Goal: Task Accomplishment & Management: Use online tool/utility

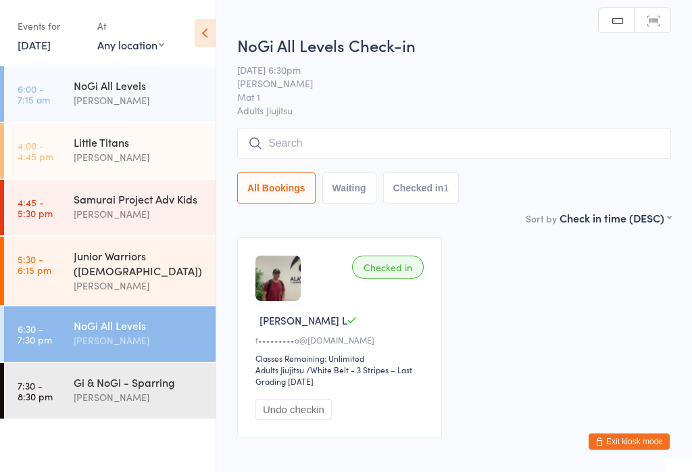
click at [470, 156] on input "search" at bounding box center [454, 143] width 434 height 31
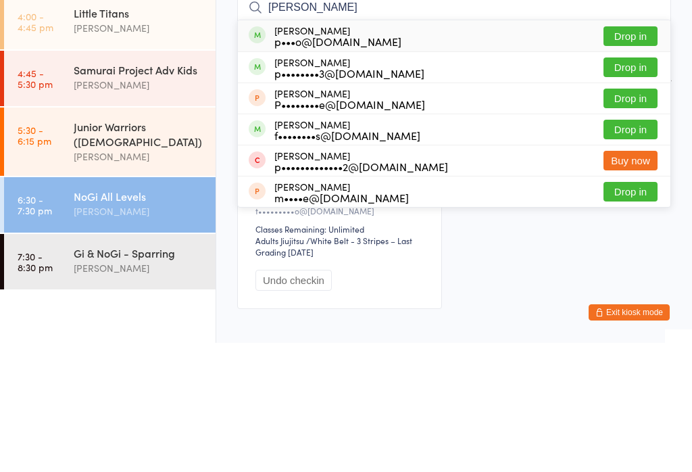
type input "[PERSON_NAME]"
click at [638, 187] on button "Drop in" at bounding box center [631, 197] width 54 height 20
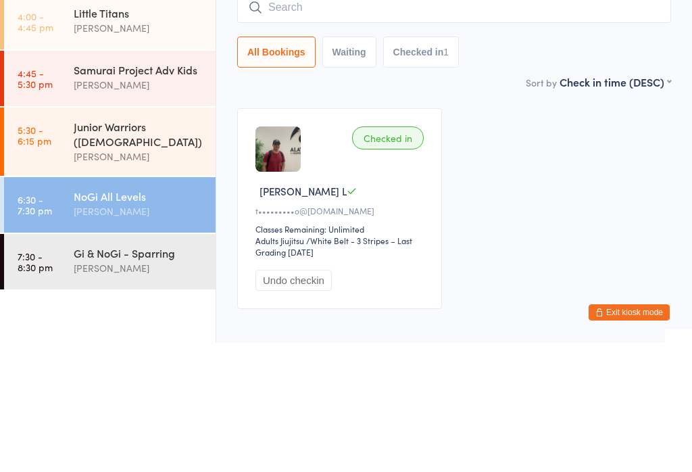
scroll to position [70, 0]
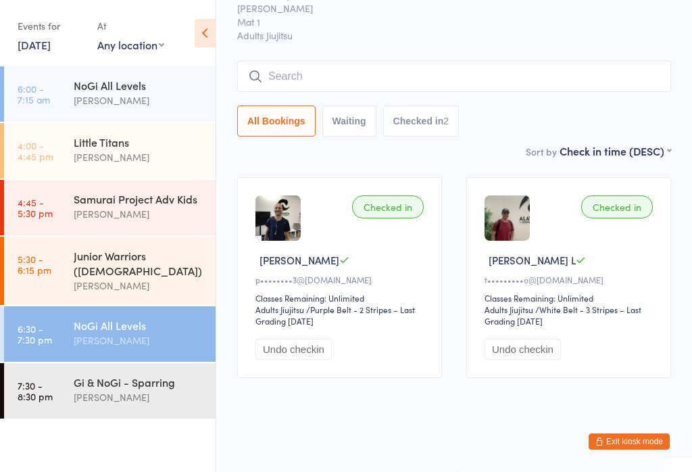
click at [388, 67] on input "search" at bounding box center [454, 76] width 434 height 31
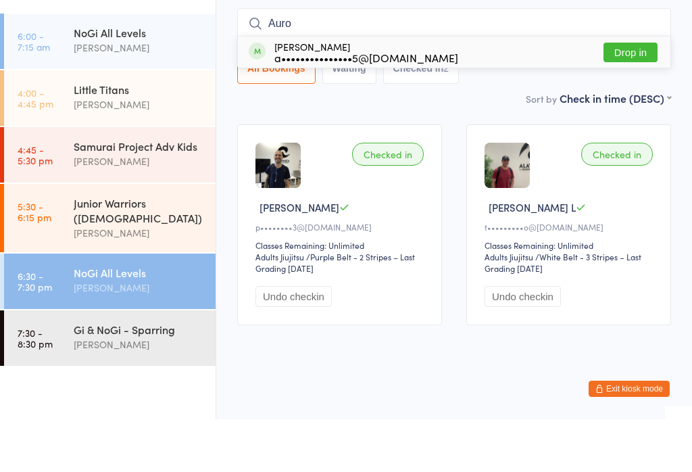
type input "Auro"
click at [631, 95] on button "Drop in" at bounding box center [631, 105] width 54 height 20
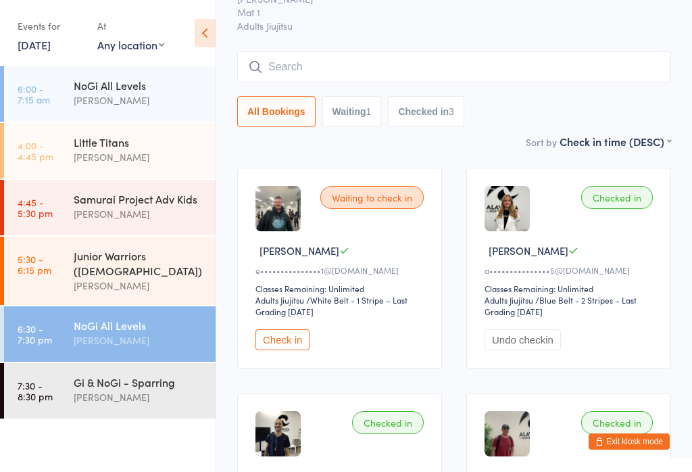
click at [302, 341] on button "Check in" at bounding box center [282, 339] width 54 height 21
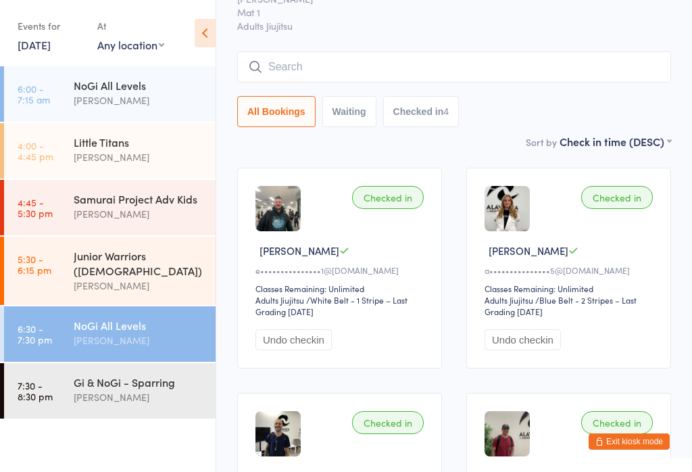
click at [318, 82] on input "search" at bounding box center [454, 66] width 434 height 31
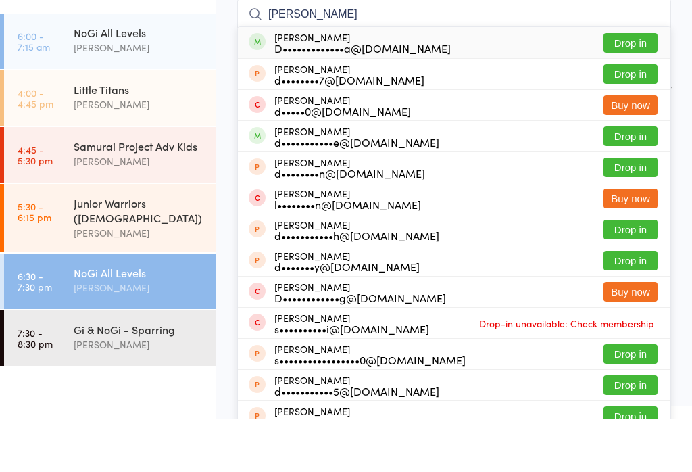
type input "[PERSON_NAME]"
click at [625, 86] on button "Drop in" at bounding box center [631, 96] width 54 height 20
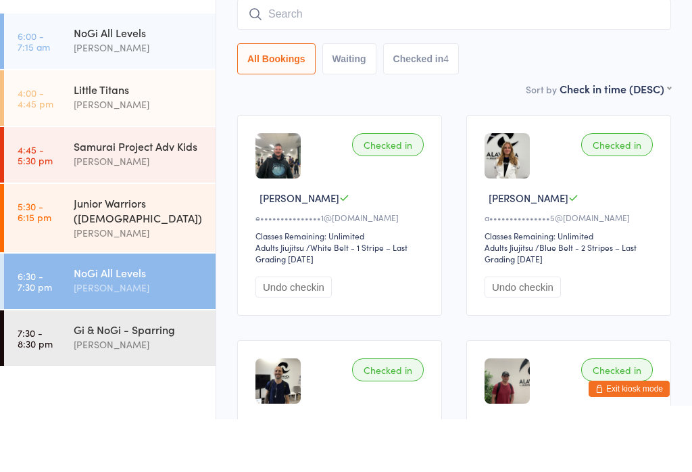
scroll to position [122, 0]
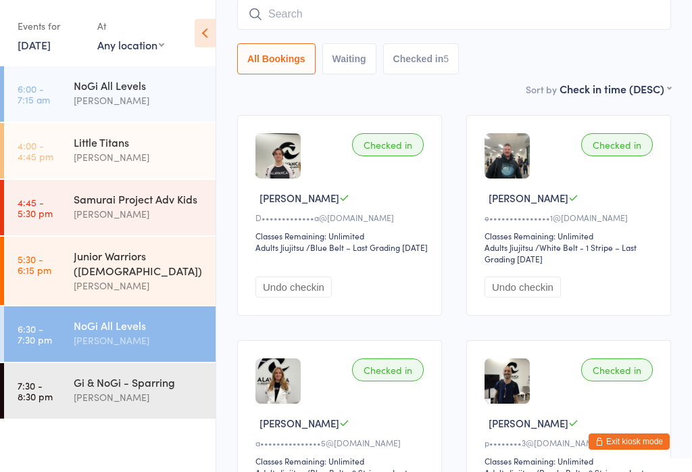
click at [473, 16] on input "search" at bounding box center [454, 14] width 434 height 31
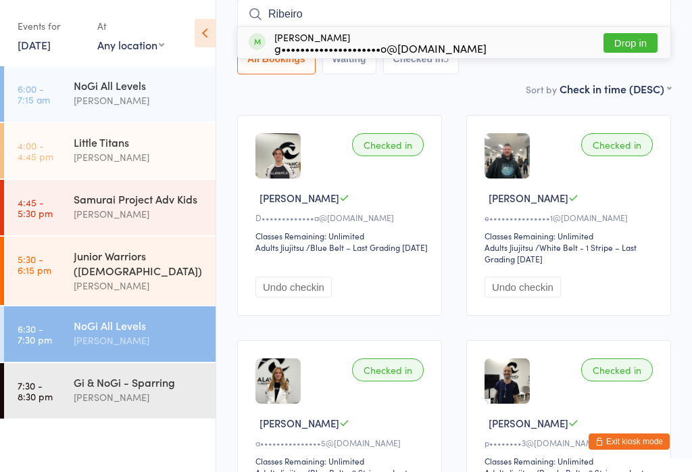
type input "Ribeiro"
click at [640, 47] on button "Drop in" at bounding box center [631, 43] width 54 height 20
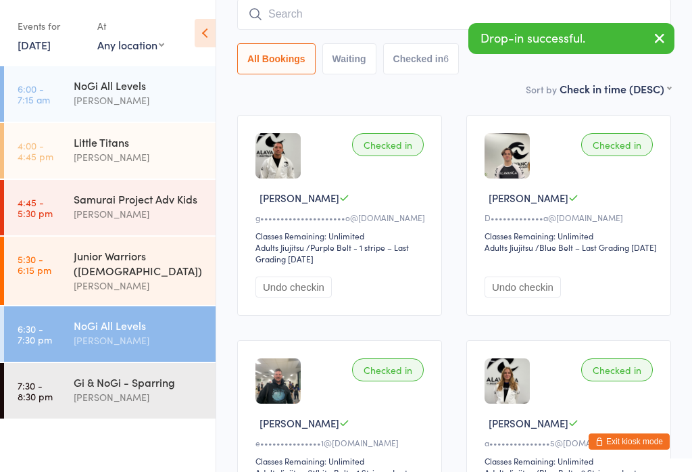
click at [374, 18] on input "search" at bounding box center [454, 14] width 434 height 31
type input "Ribeiro"
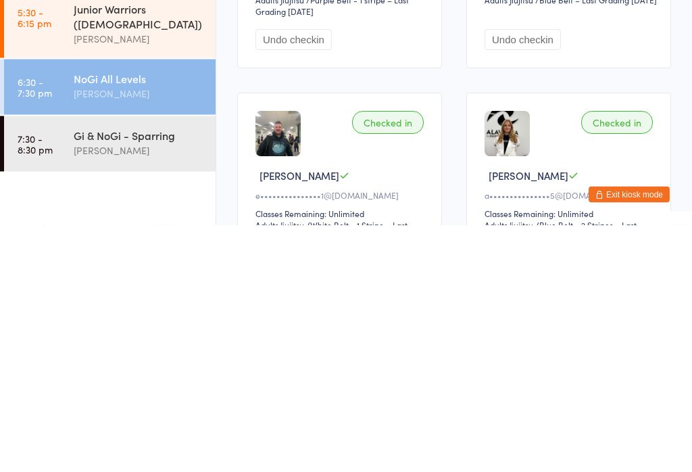
click at [139, 389] on div "[PERSON_NAME]" at bounding box center [139, 397] width 130 height 16
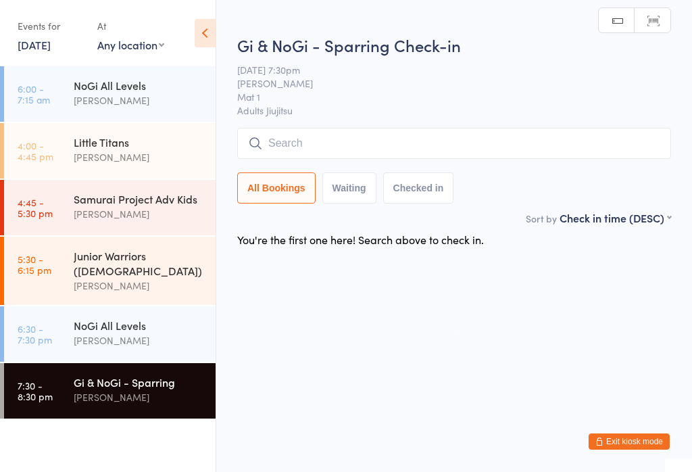
click at [364, 132] on input "search" at bounding box center [454, 143] width 434 height 31
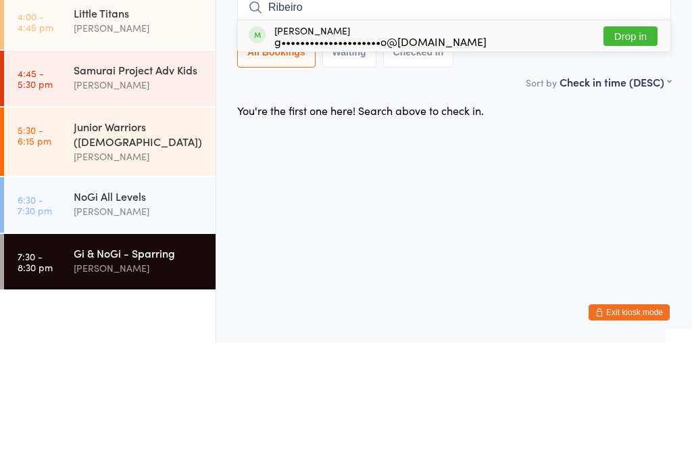
type input "Ribeiro"
click at [636, 155] on button "Drop in" at bounding box center [631, 165] width 54 height 20
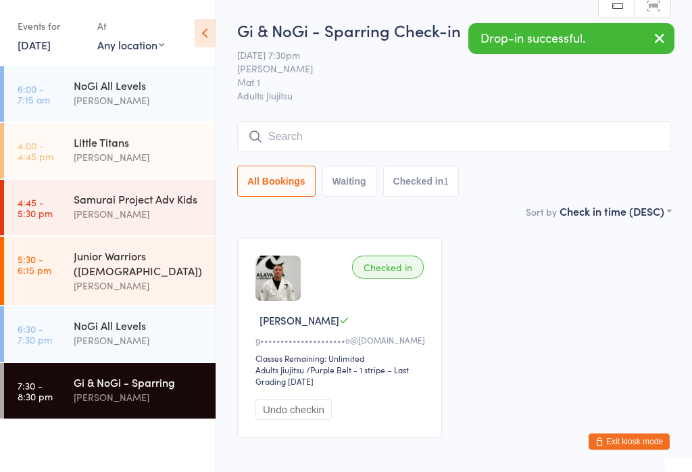
click at [143, 318] on div "NoGi All Levels" at bounding box center [139, 325] width 130 height 15
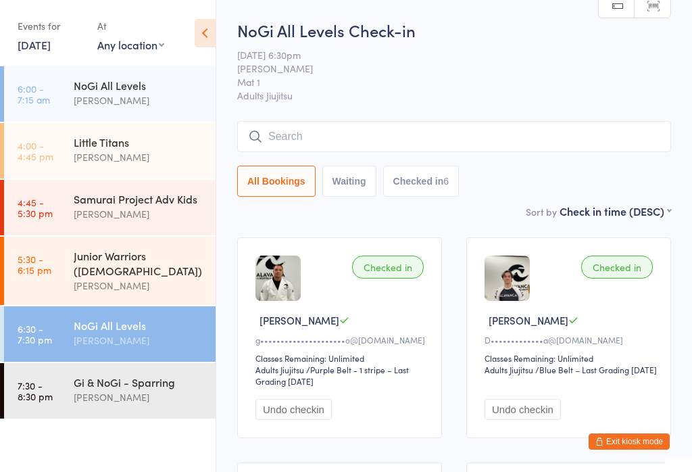
click at [370, 137] on input "search" at bounding box center [454, 136] width 434 height 31
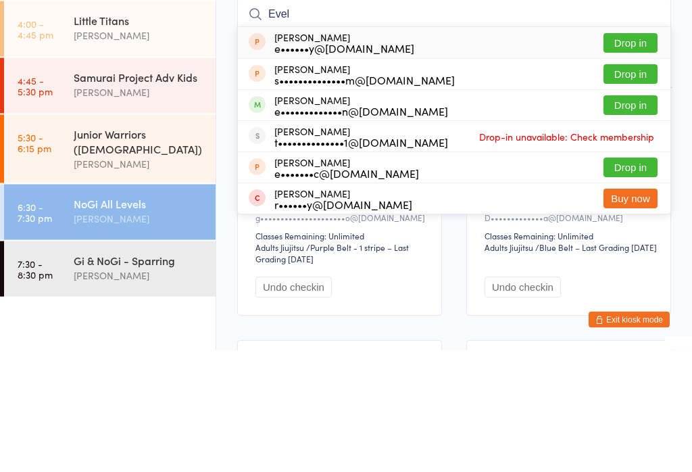
type input "Evel"
click at [639, 218] on button "Drop in" at bounding box center [631, 228] width 54 height 20
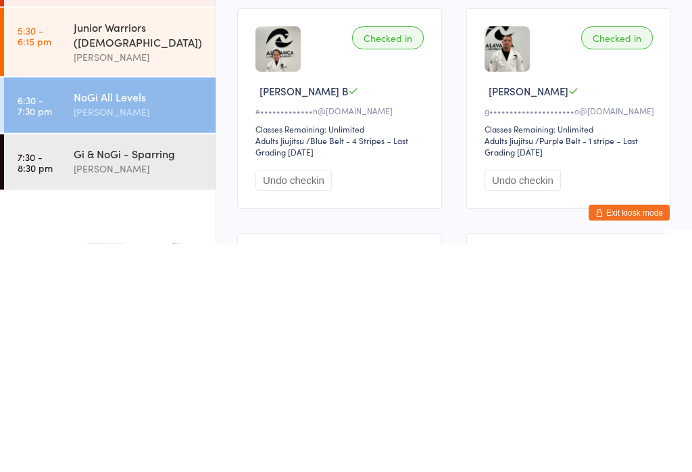
click at [172, 374] on div "Gi & NoGi - Sparring" at bounding box center [139, 381] width 130 height 15
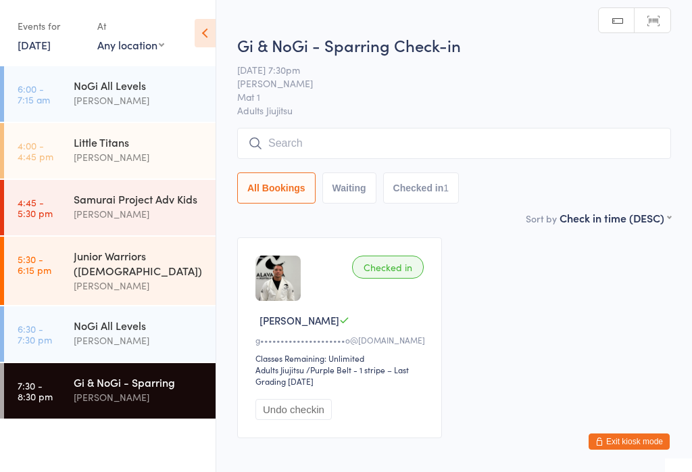
click at [438, 139] on input "search" at bounding box center [454, 143] width 434 height 31
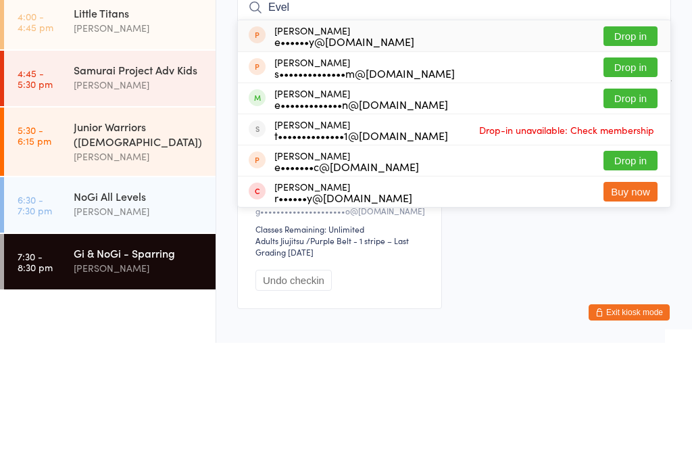
type input "Evel"
click at [637, 218] on button "Drop in" at bounding box center [631, 228] width 54 height 20
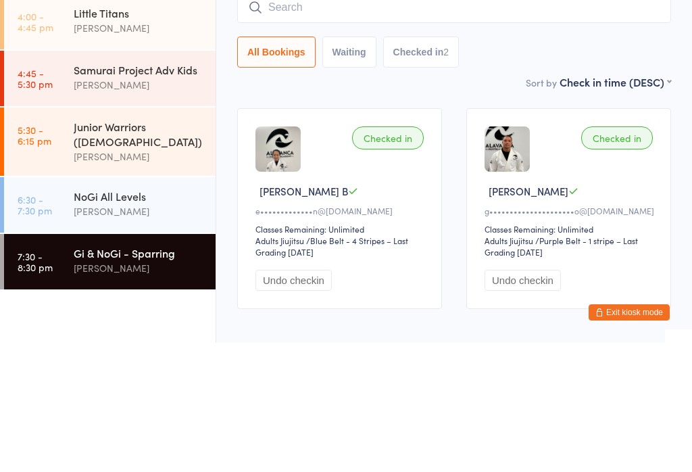
scroll to position [70, 0]
